Goal: Task Accomplishment & Management: Manage account settings

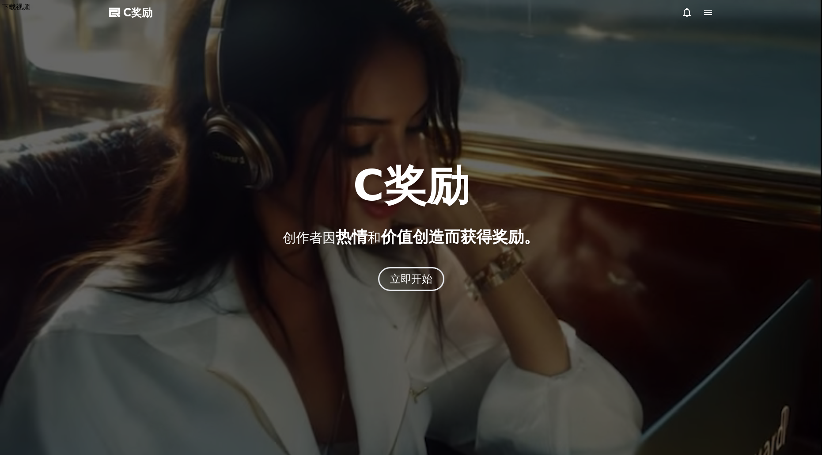
click at [708, 133] on div at bounding box center [411, 227] width 822 height 455
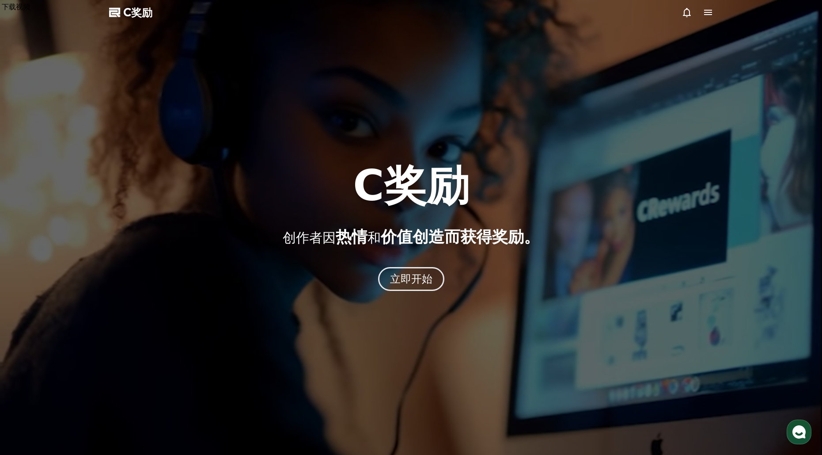
click at [710, 12] on icon at bounding box center [708, 12] width 8 height 5
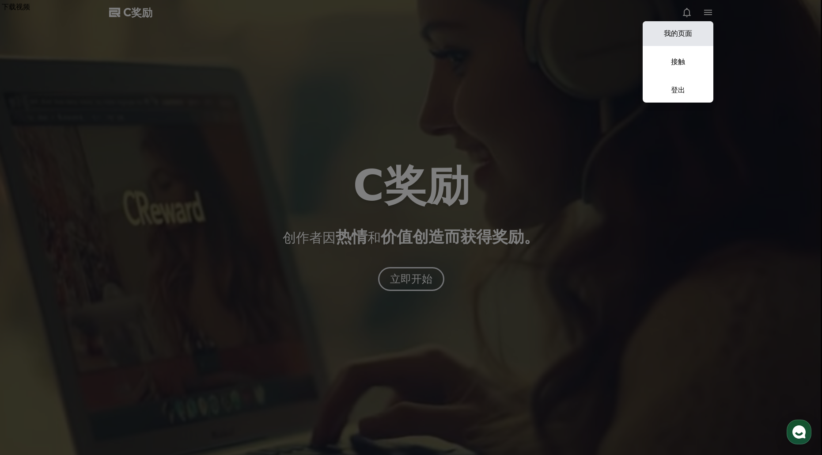
click at [684, 35] on font "我的页面" at bounding box center [678, 33] width 28 height 8
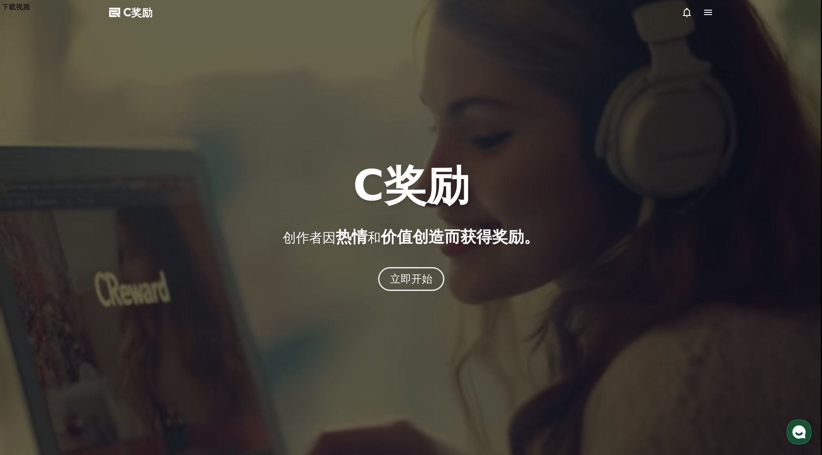
select select "**********"
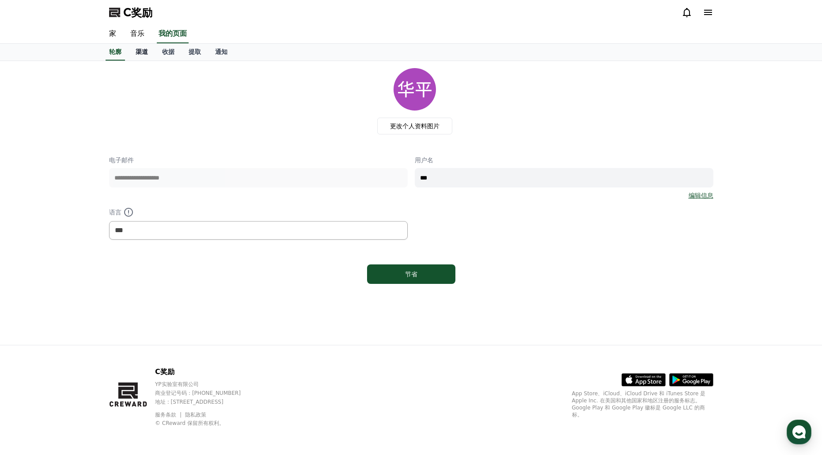
click at [139, 51] on font "渠道" at bounding box center [142, 51] width 12 height 7
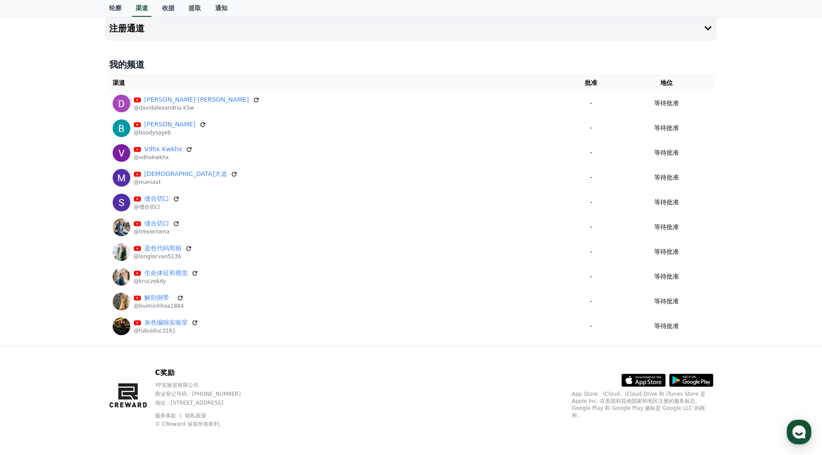
scroll to position [50, 0]
click at [795, 424] on icon "button" at bounding box center [799, 432] width 16 height 16
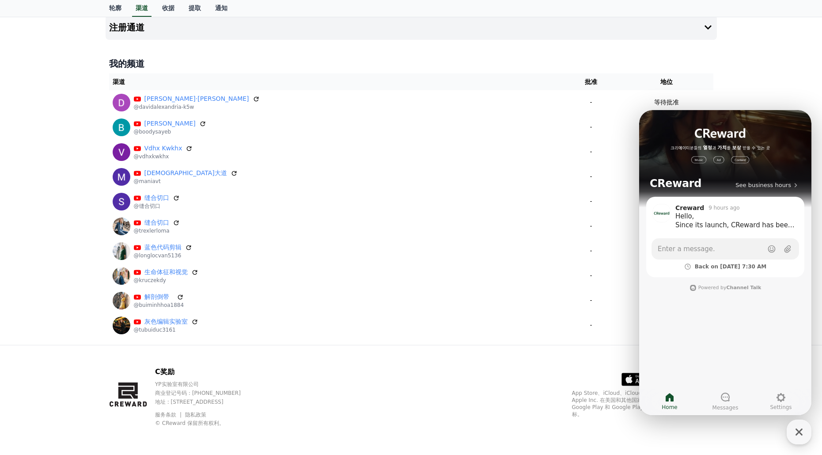
drag, startPoint x: 512, startPoint y: 356, endPoint x: 511, endPoint y: 351, distance: 5.5
click at [510, 355] on div "C奖励 YP实验室有限公司 商业登记号码：[PHONE_NUMBER] 地址 : [STREET_ADDRESS] 服务条款 隐私政策 © CReward 保…" at bounding box center [411, 400] width 618 height 110
